Goal: Transaction & Acquisition: Purchase product/service

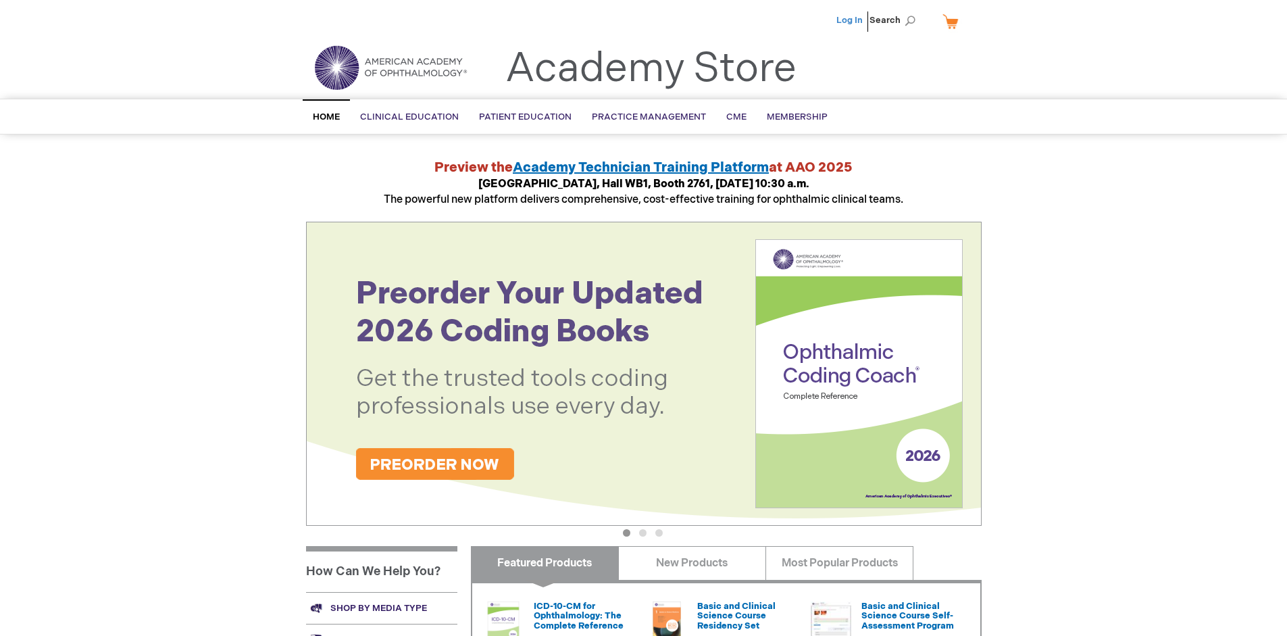
click at [851, 20] on link "Log In" at bounding box center [849, 20] width 26 height 11
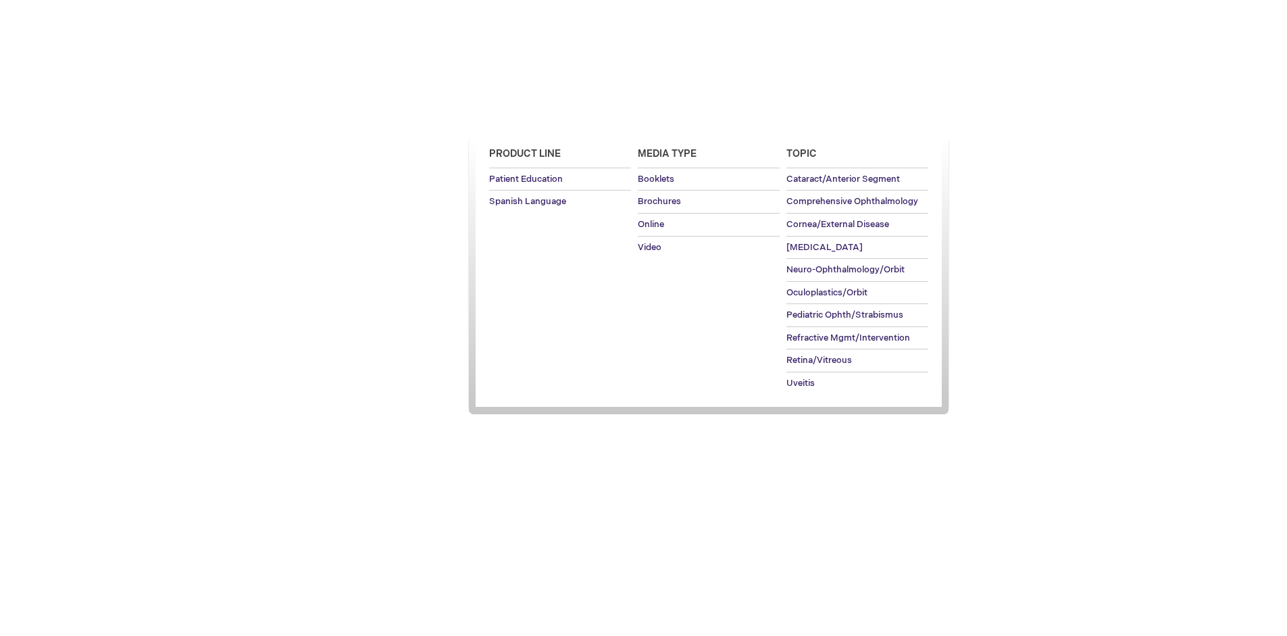
click at [522, 117] on span "Patient Education" at bounding box center [525, 116] width 93 height 11
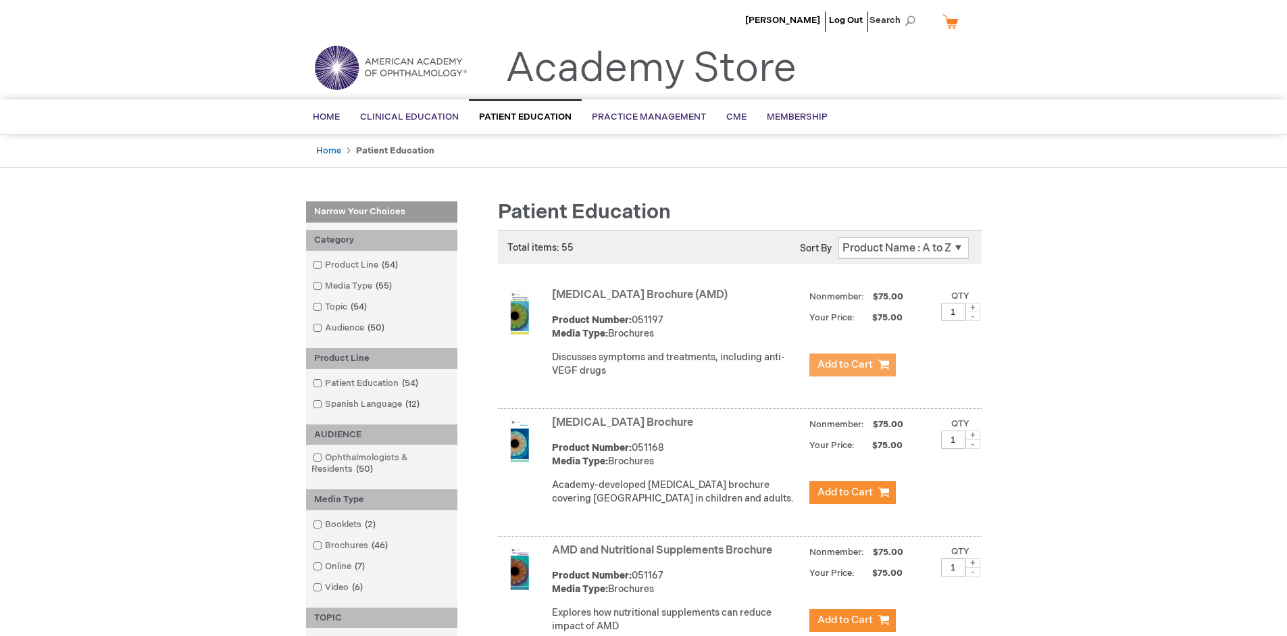
click at [852, 365] on span "Add to Cart" at bounding box center [845, 364] width 55 height 13
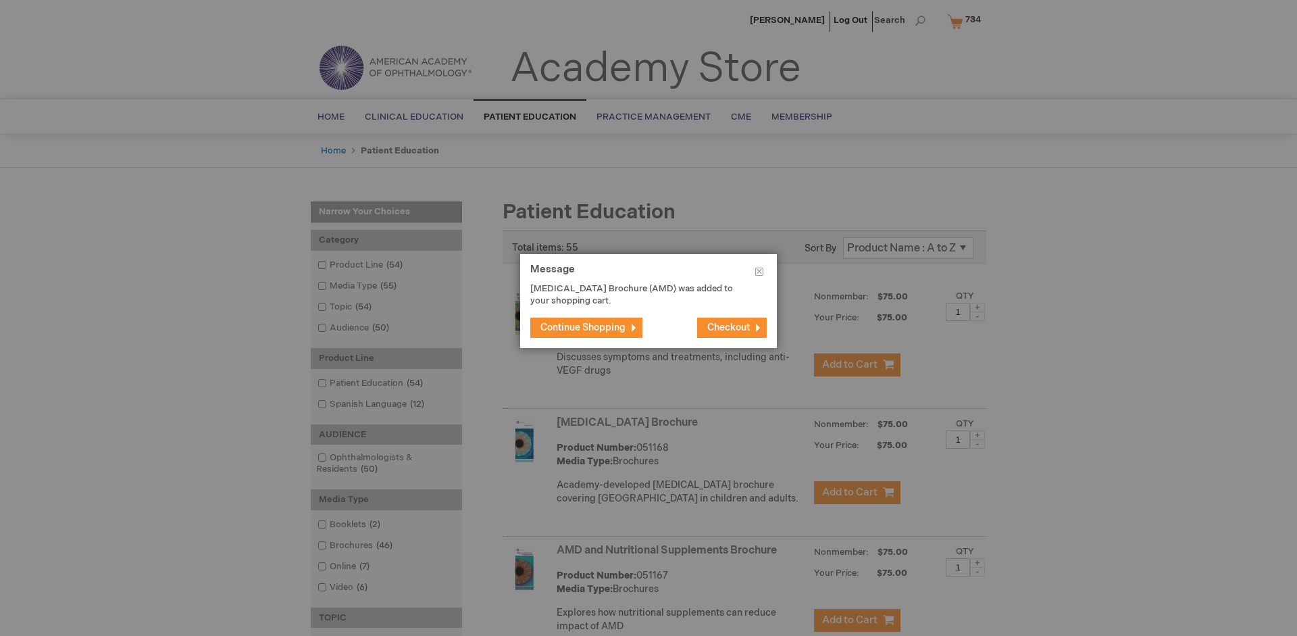
click at [583, 327] on span "Continue Shopping" at bounding box center [583, 327] width 85 height 11
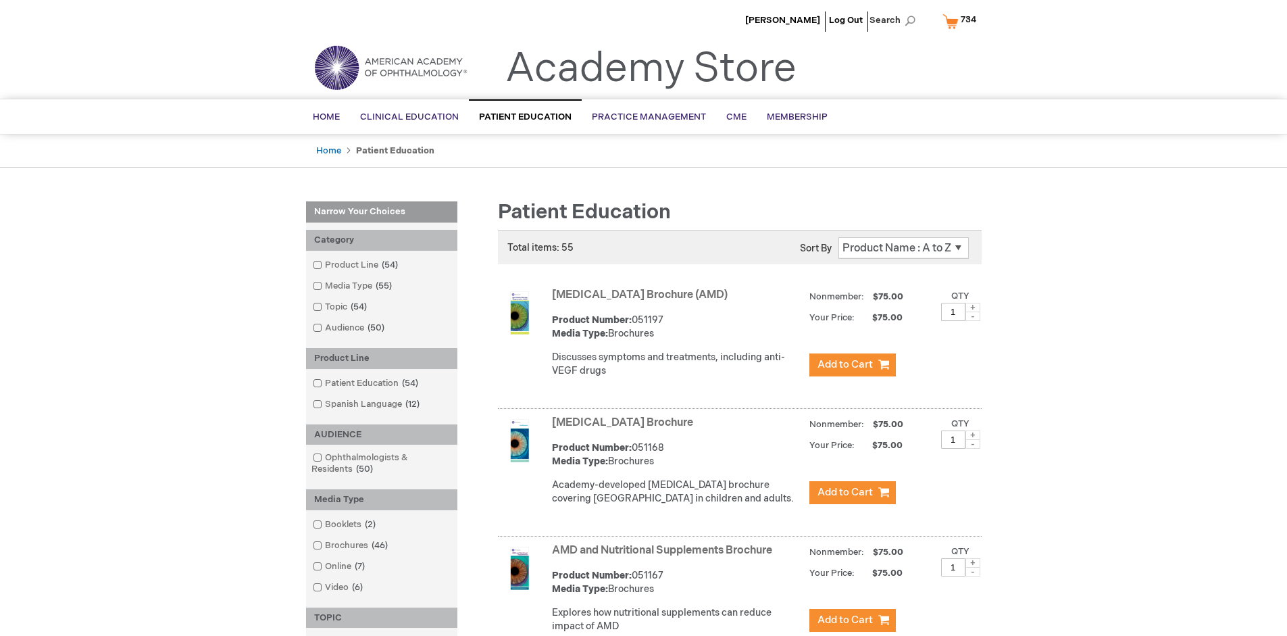
click at [665, 557] on link "AMD and Nutritional Supplements Brochure" at bounding box center [662, 550] width 220 height 13
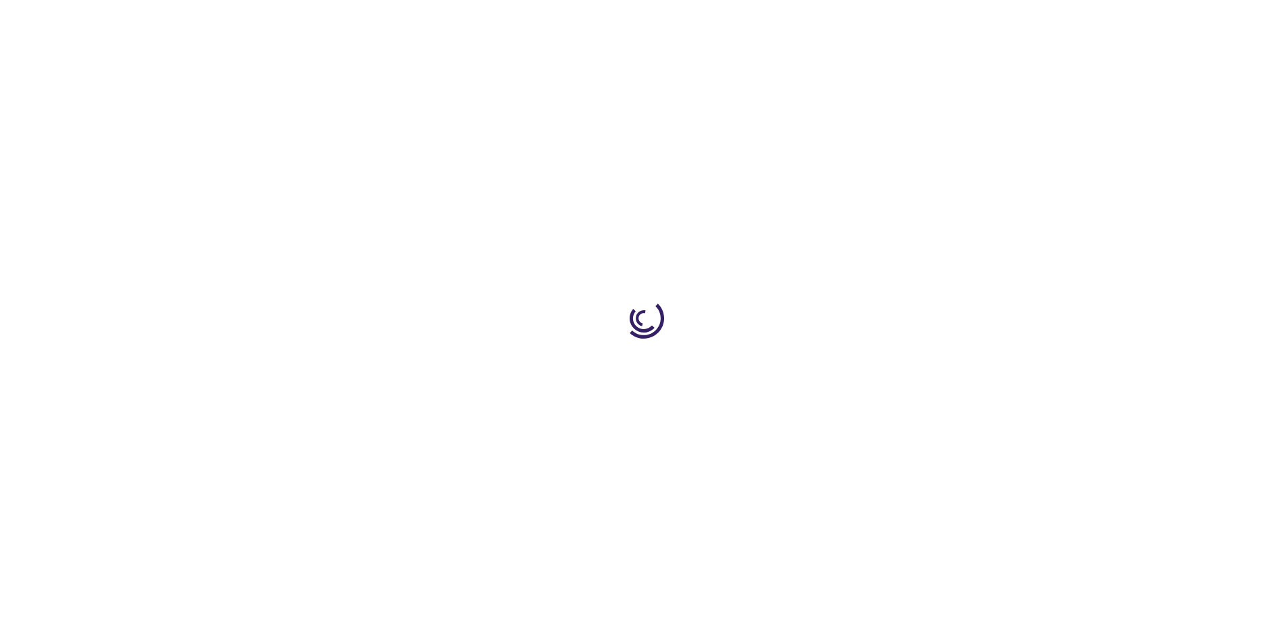
type input "1"
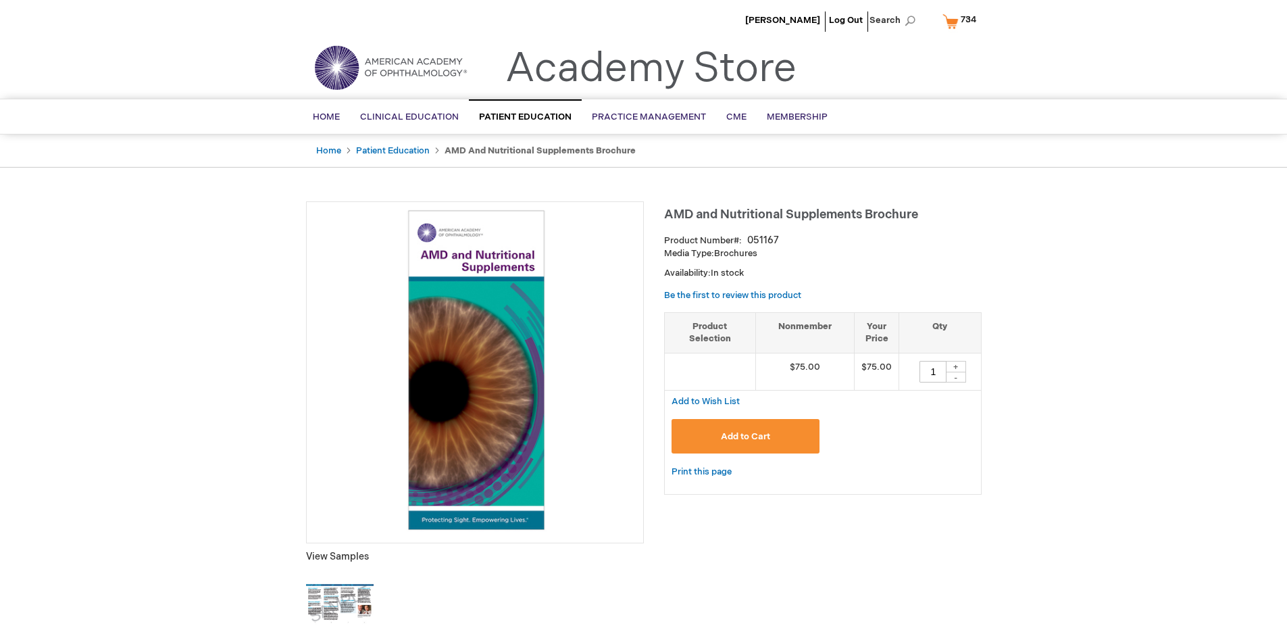
click at [745, 436] on span "Add to Cart" at bounding box center [745, 436] width 49 height 11
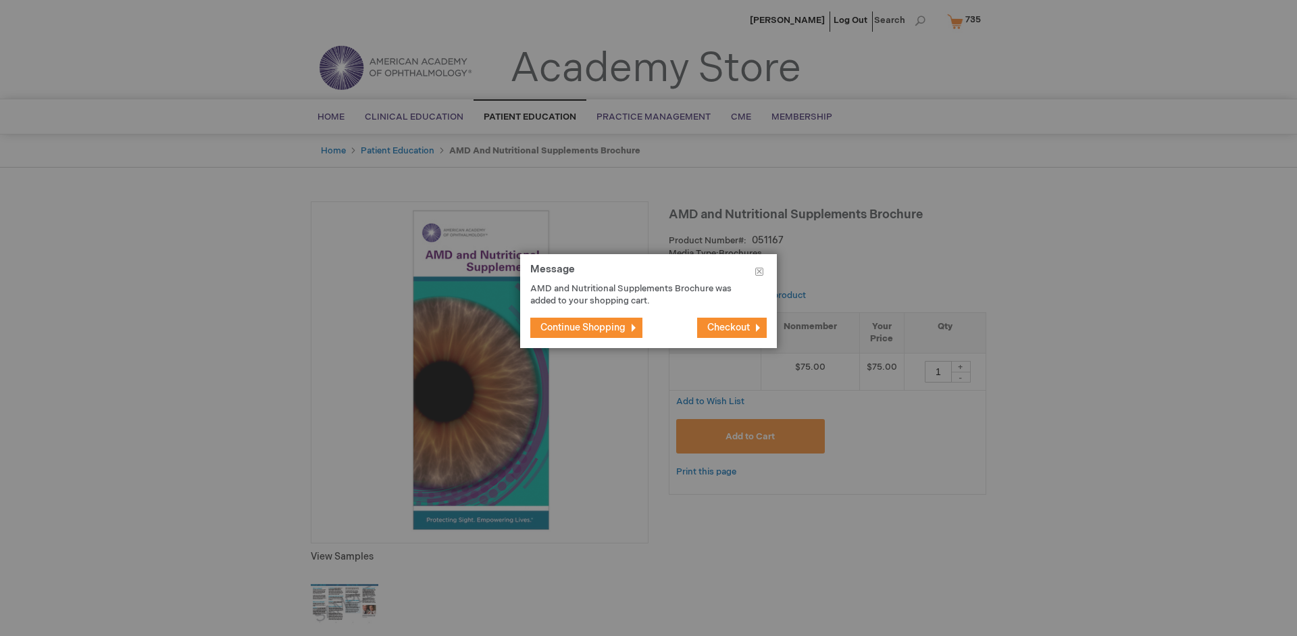
click at [583, 327] on span "Continue Shopping" at bounding box center [583, 327] width 85 height 11
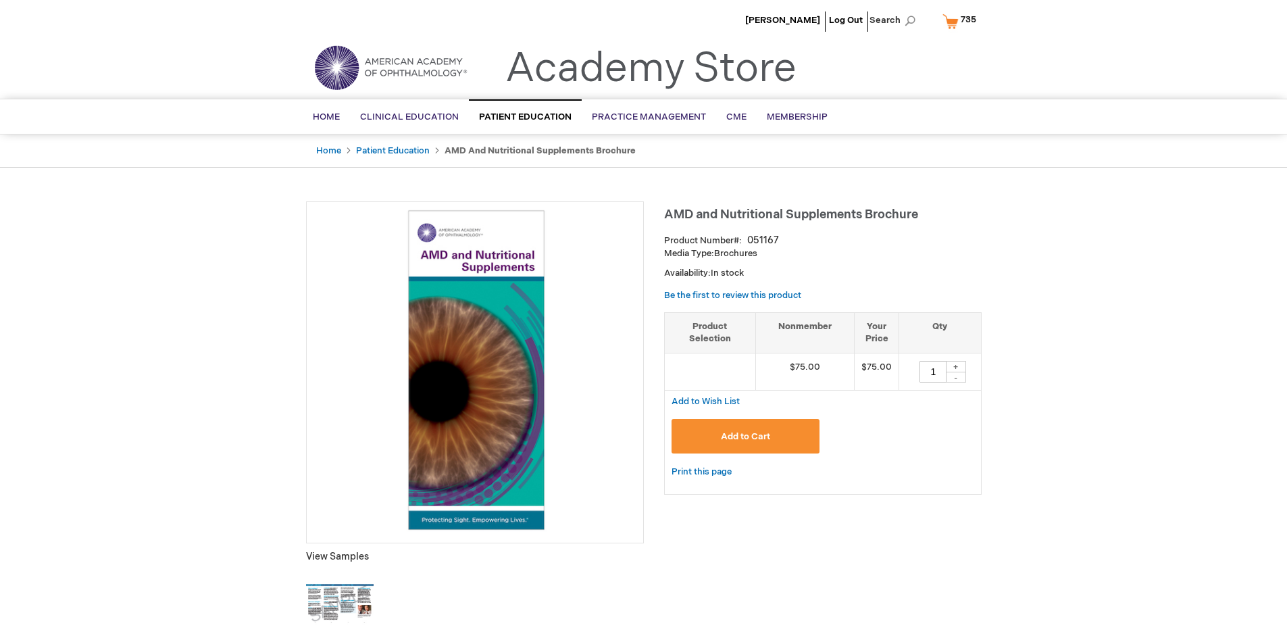
click at [962, 21] on span "735" at bounding box center [969, 19] width 16 height 11
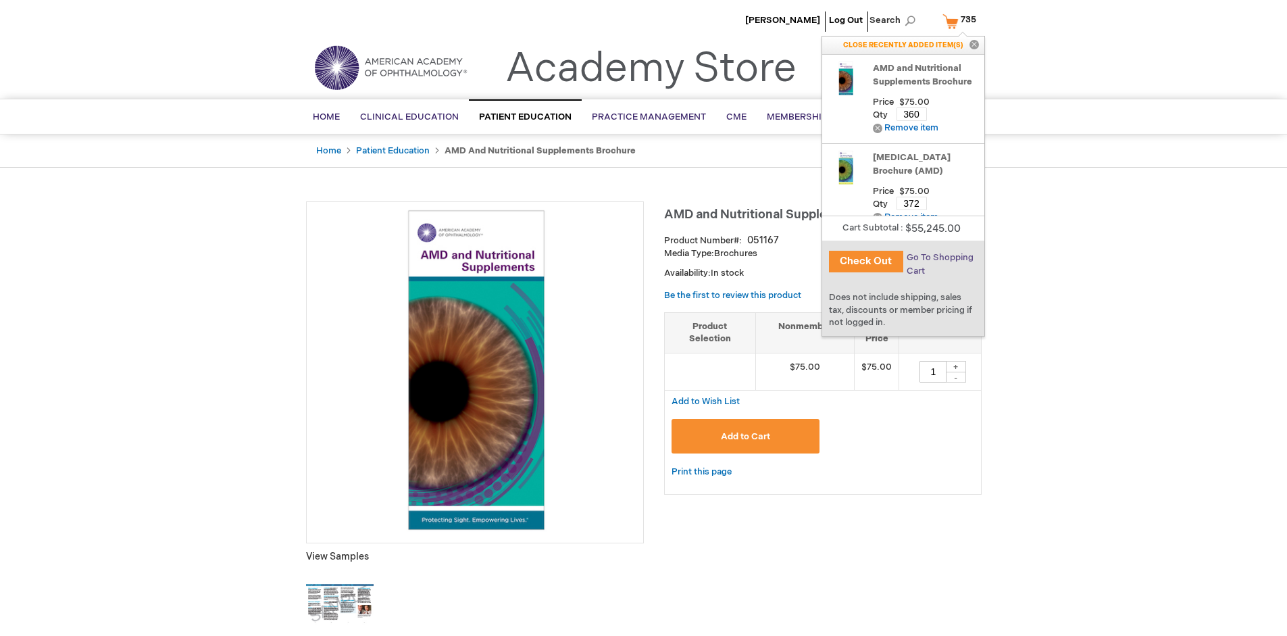
click at [939, 257] on span "Go To Shopping Cart" at bounding box center [940, 264] width 67 height 24
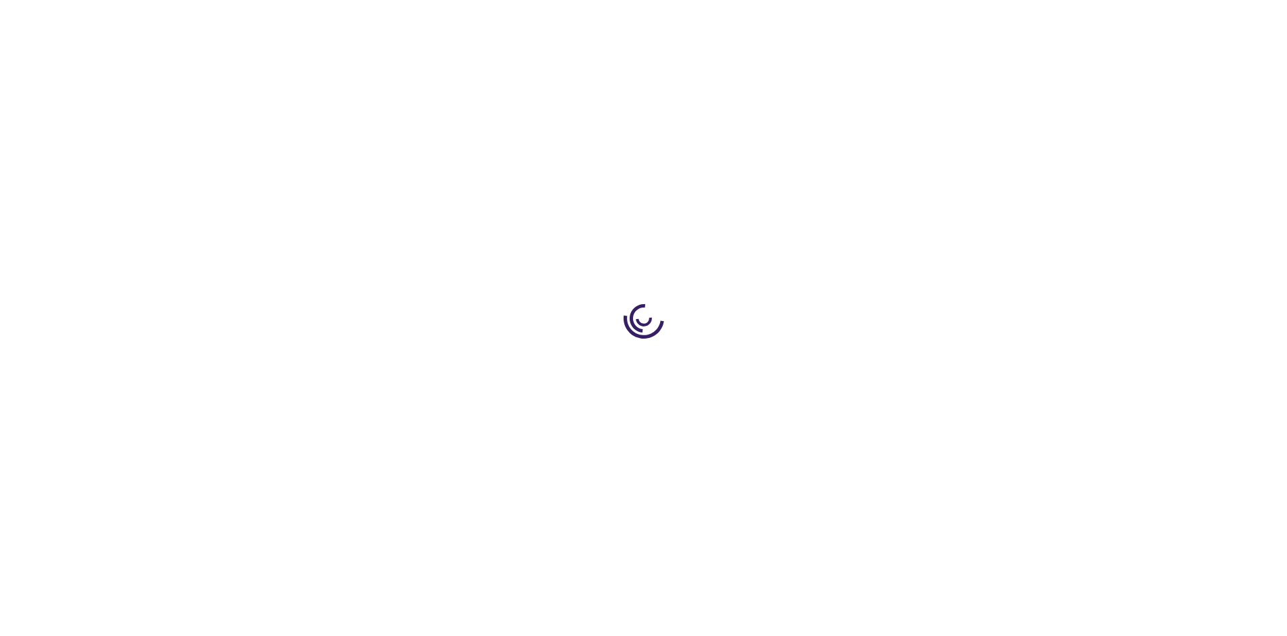
select select "US"
select select "41"
click at [893, 630] on span "Proceed to Checkout" at bounding box center [893, 630] width 88 height 11
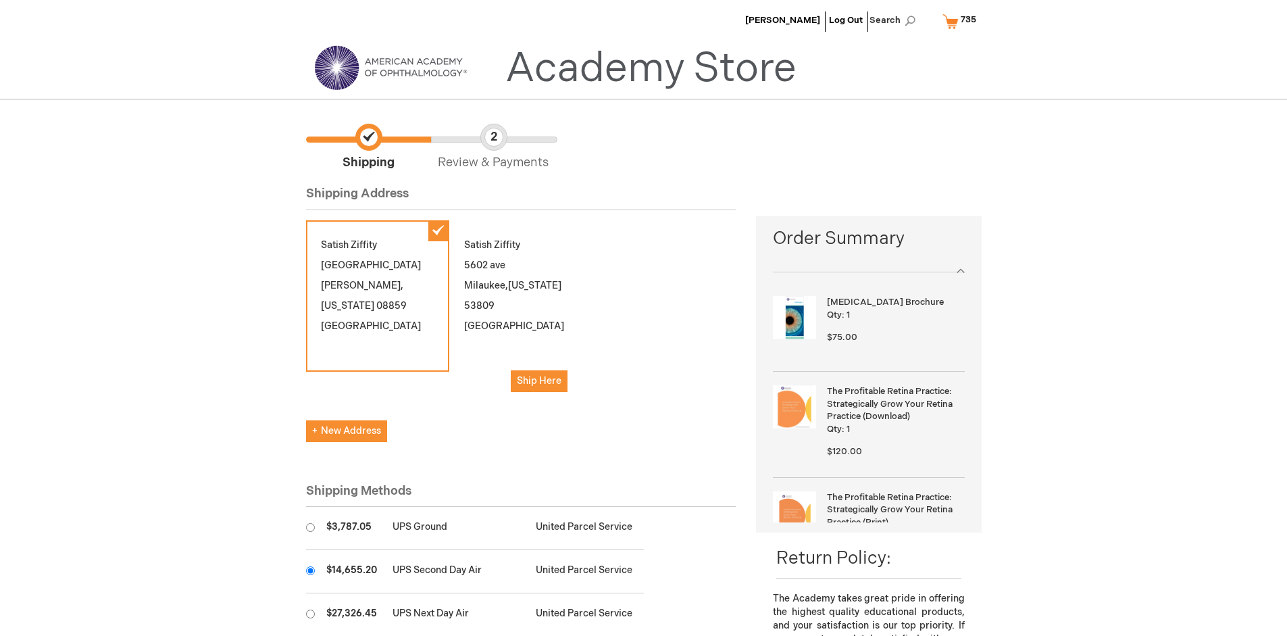
click at [310, 570] on input "radio" at bounding box center [310, 570] width 9 height 9
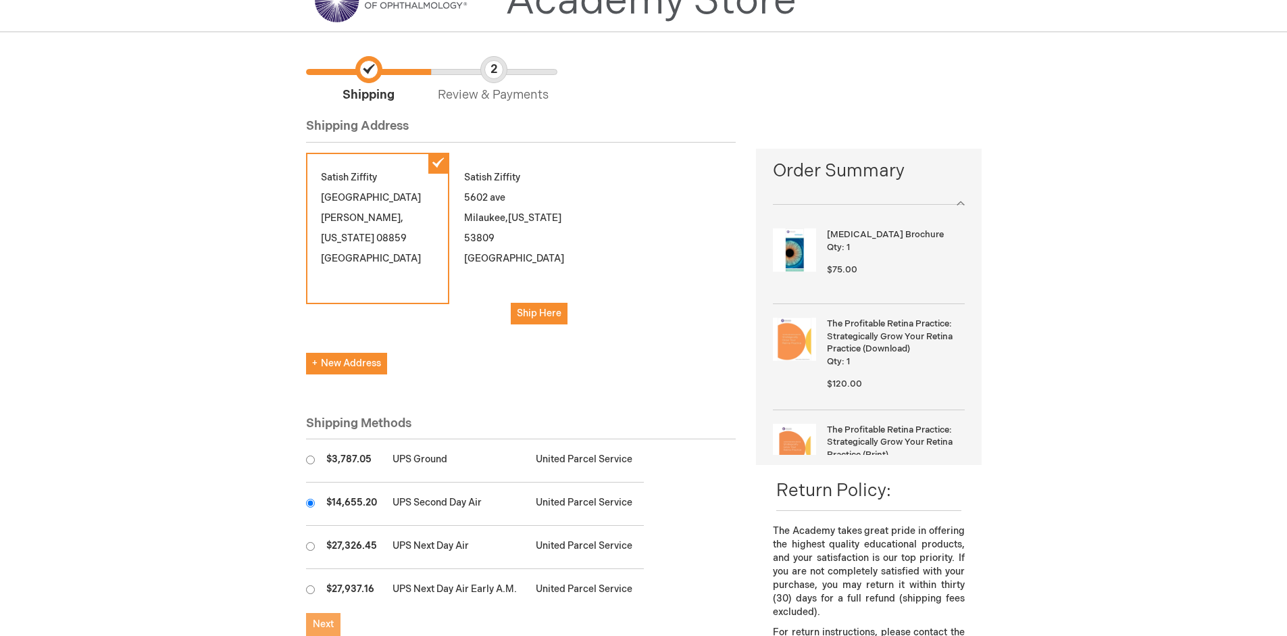
click at [323, 624] on span "Next" at bounding box center [323, 623] width 21 height 11
